Goal: Task Accomplishment & Management: Manage account settings

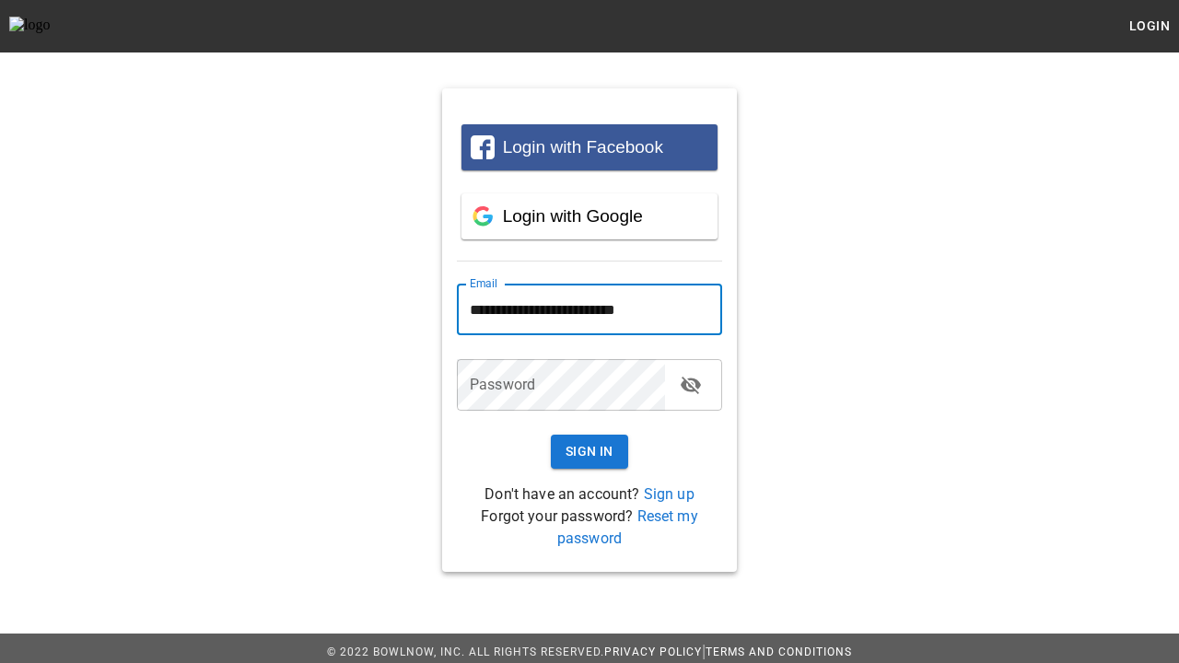
type input "**********"
click at [590, 452] on button "Sign In" at bounding box center [589, 452] width 77 height 34
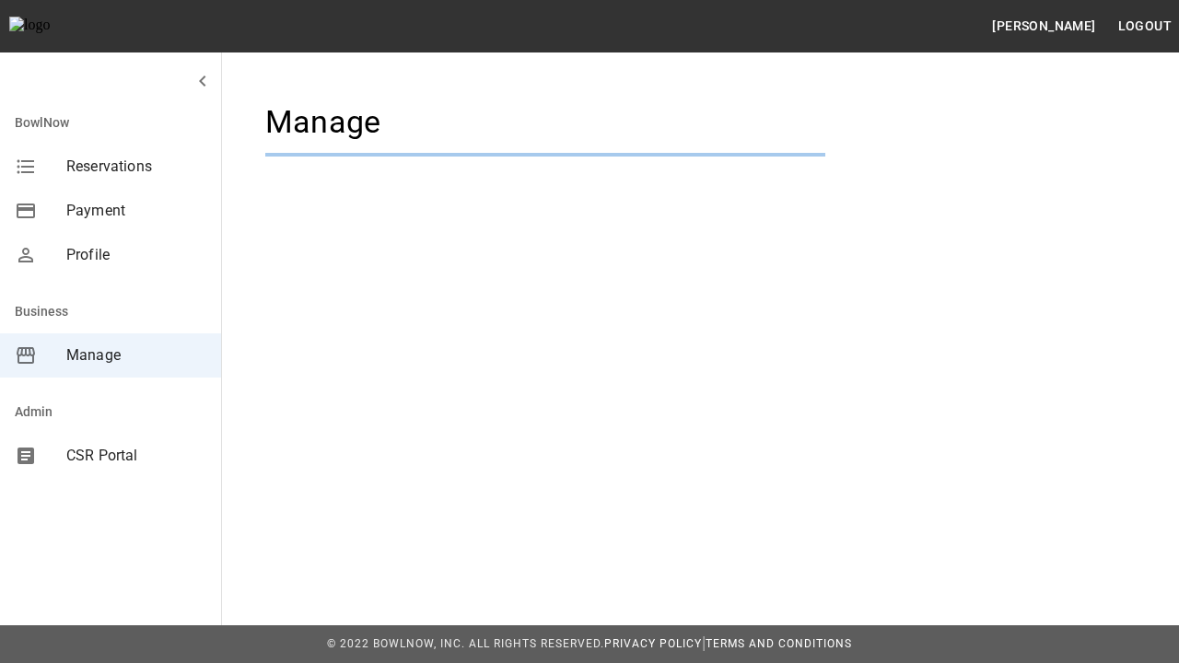
click at [111, 356] on span "Manage" at bounding box center [136, 356] width 140 height 22
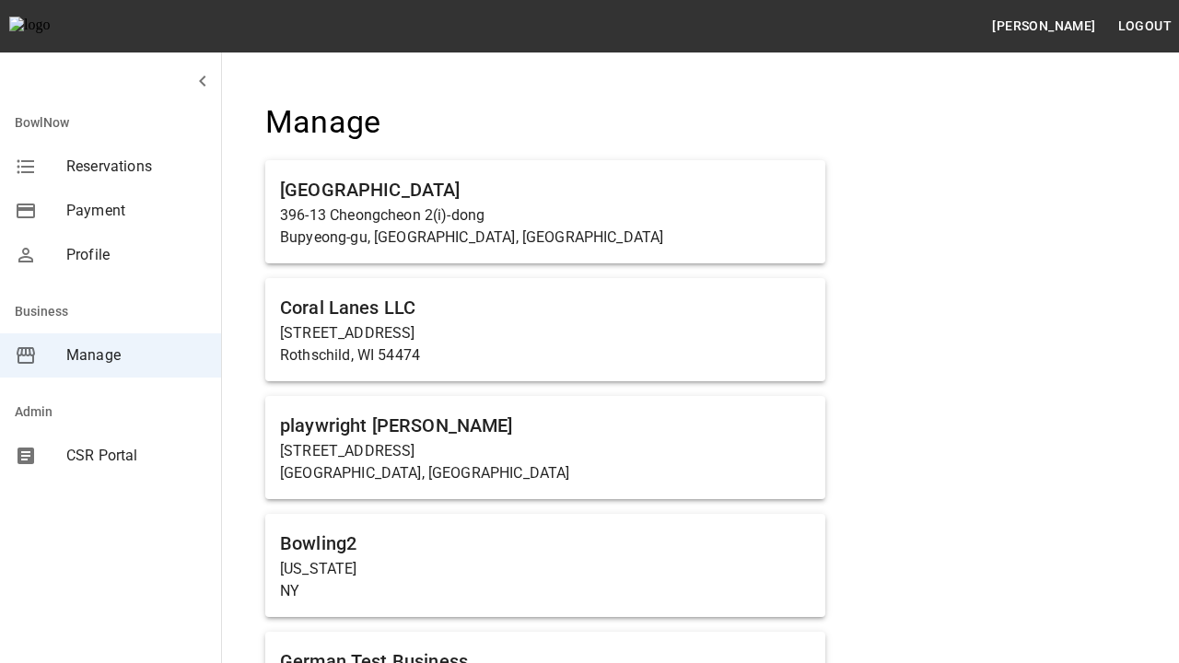
scroll to position [705, 0]
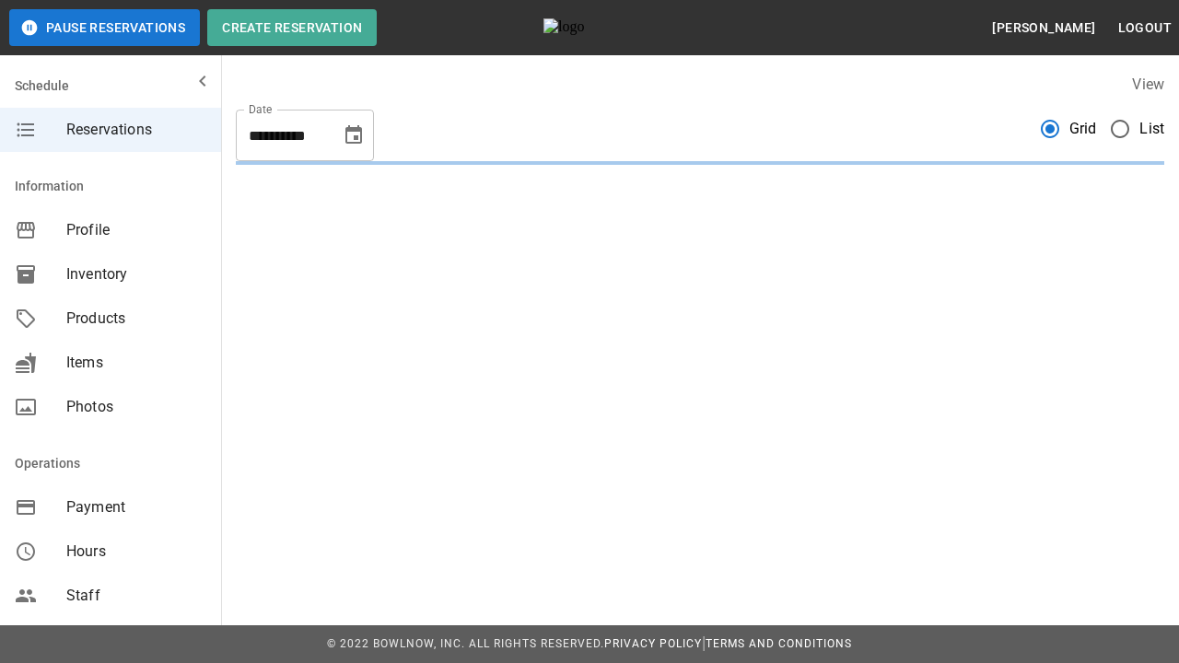
click at [111, 319] on span "Products" at bounding box center [136, 319] width 140 height 22
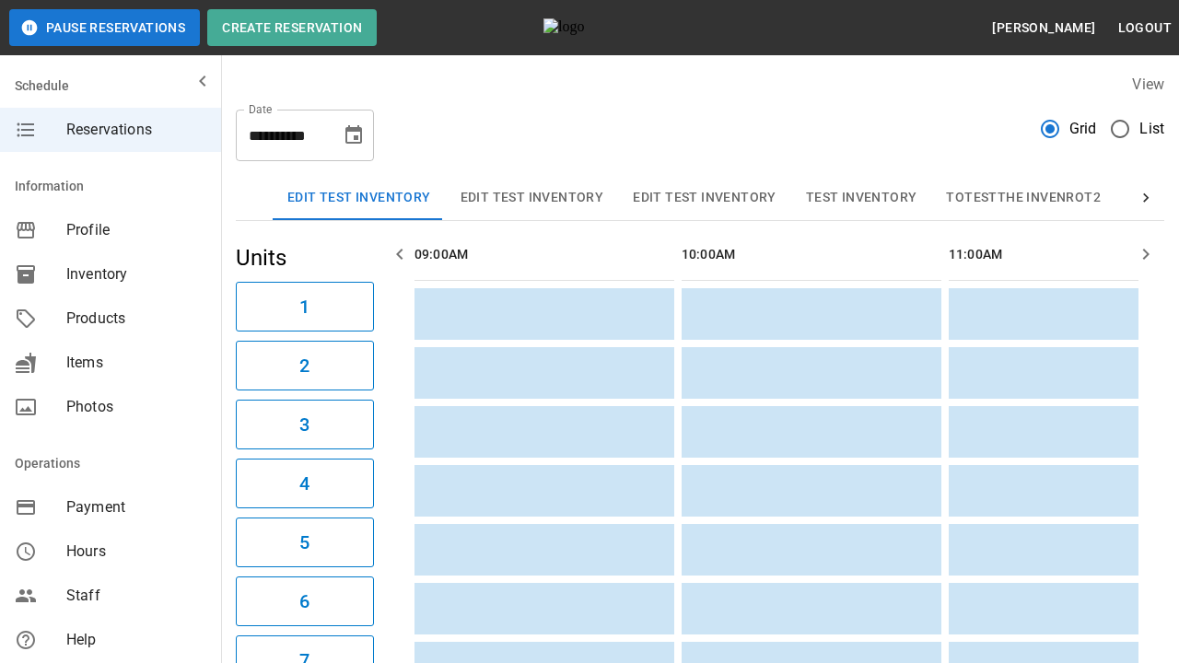
scroll to position [0, 1336]
